Goal: Transaction & Acquisition: Purchase product/service

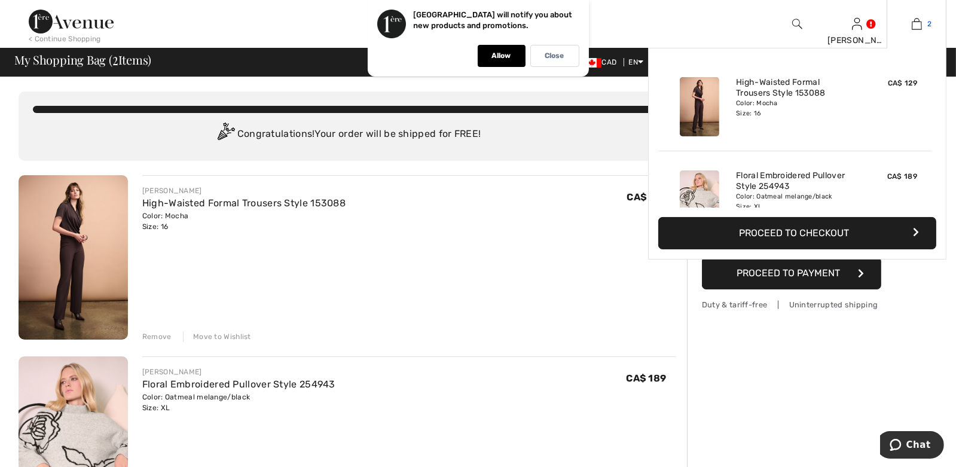
click at [920, 24] on img at bounding box center [917, 24] width 10 height 14
click at [922, 25] on link "2" at bounding box center [916, 24] width 59 height 14
click at [844, 221] on button "Proceed to Checkout" at bounding box center [797, 233] width 278 height 32
click at [850, 225] on button "Proceed to Checkout" at bounding box center [797, 233] width 278 height 32
click at [786, 234] on button "Proceed to Checkout" at bounding box center [797, 233] width 278 height 32
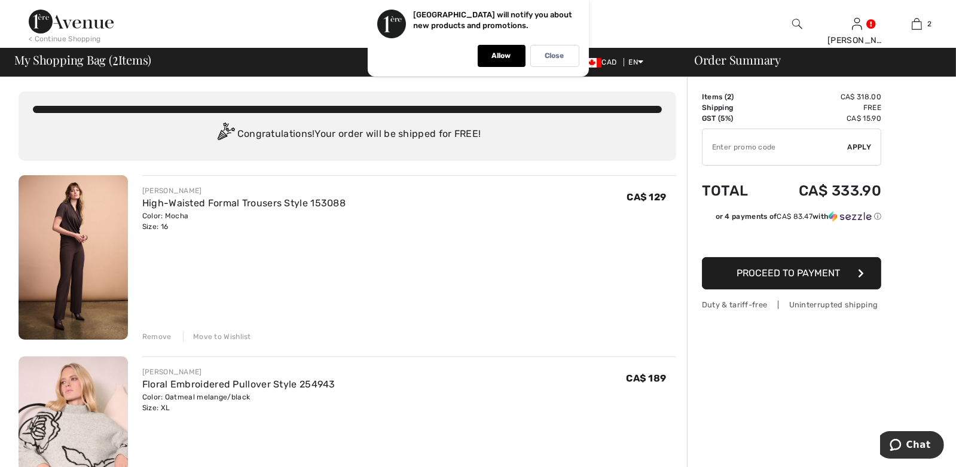
click at [155, 336] on div "Remove" at bounding box center [156, 336] width 29 height 11
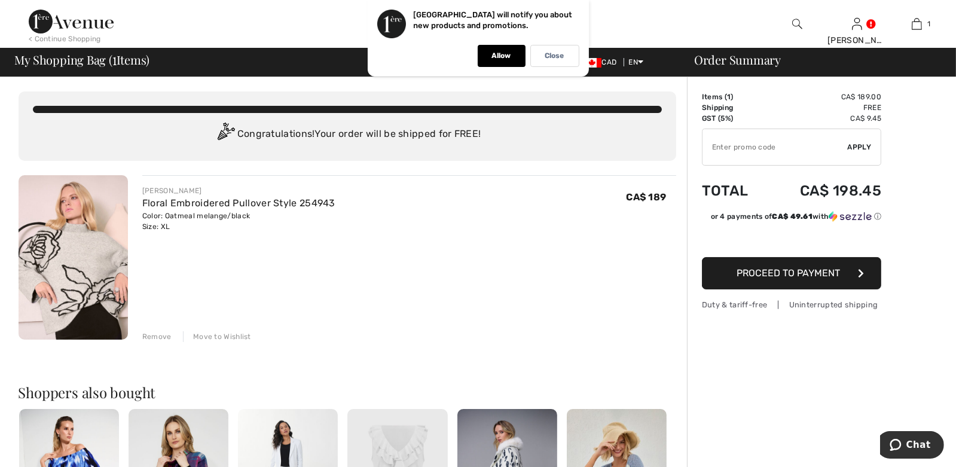
click at [667, 29] on div "< Continue Shopping Lee Hi, Lee! 260 Reward points My Info Orders My Addresses …" at bounding box center [478, 24] width 956 height 48
drag, startPoint x: 553, startPoint y: 58, endPoint x: 566, endPoint y: 56, distance: 13.9
click at [554, 57] on p "Close" at bounding box center [554, 55] width 19 height 9
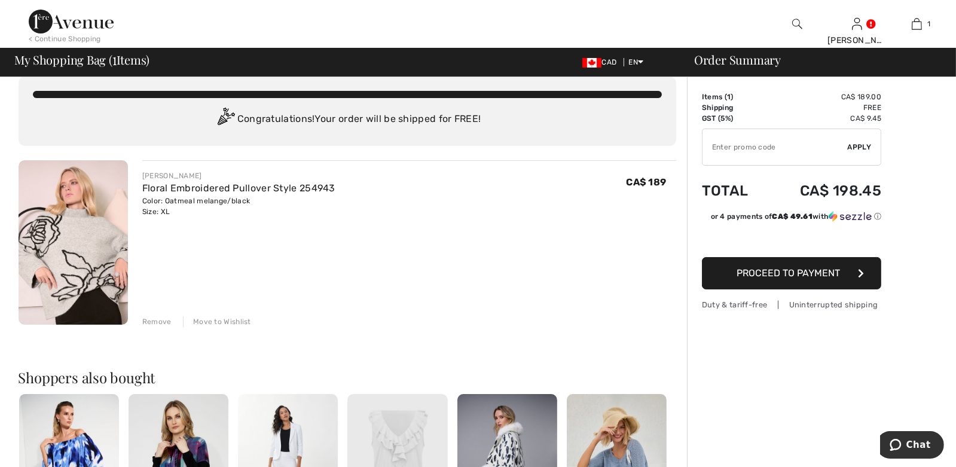
scroll to position [298, 0]
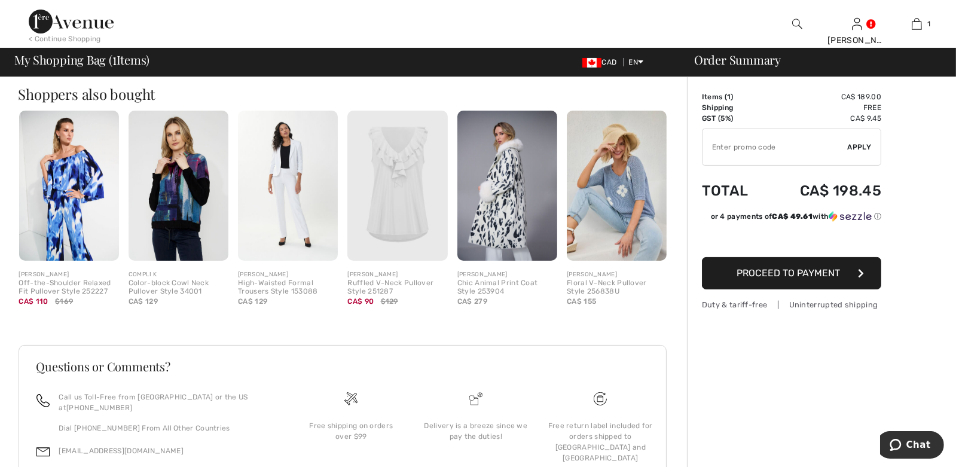
click at [820, 267] on span "Proceed to Payment" at bounding box center [788, 272] width 103 height 11
click at [811, 268] on span "Proceed to Payment" at bounding box center [788, 272] width 103 height 11
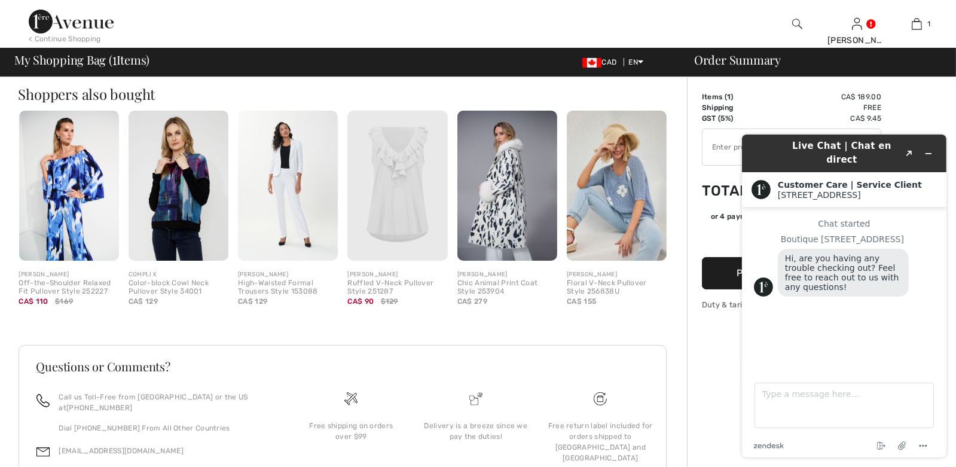
click at [802, 115] on td "CA$ 9.45" at bounding box center [824, 118] width 114 height 11
click at [928, 114] on div "Order Summary Details Items ( 1 ) CA$ 189.00 Promo code CA$ 0.00 Shipping Free …" at bounding box center [821, 161] width 269 height 765
